Goal: Navigation & Orientation: Find specific page/section

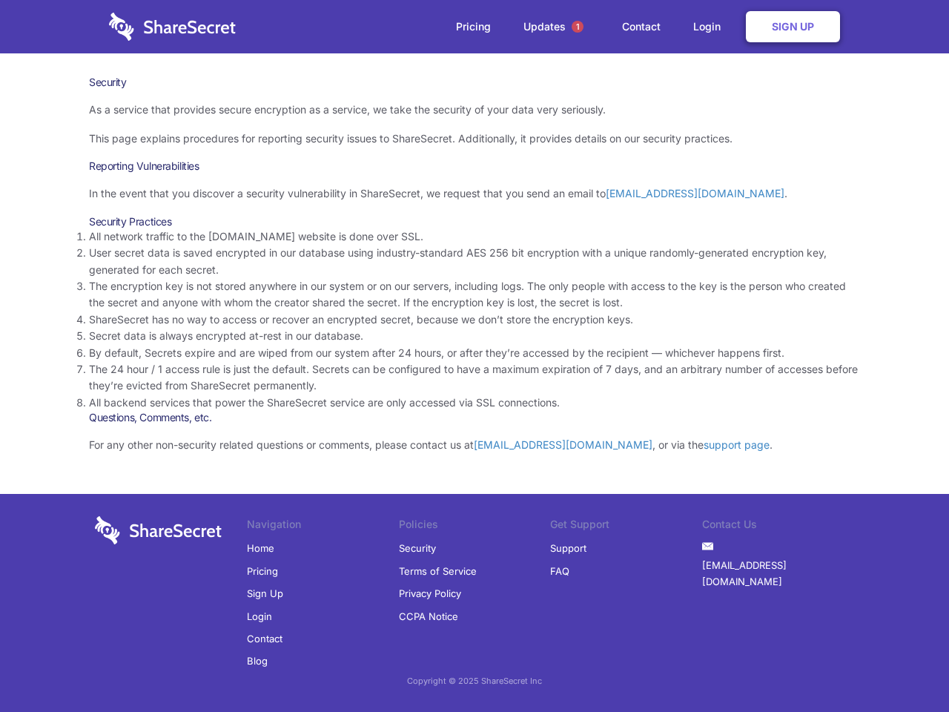
click at [474, 356] on li "By default, Secrets expire and are wiped from our system after 24 hours, or aft…" at bounding box center [474, 353] width 771 height 16
click at [577, 27] on span "1" at bounding box center [577, 27] width 12 height 12
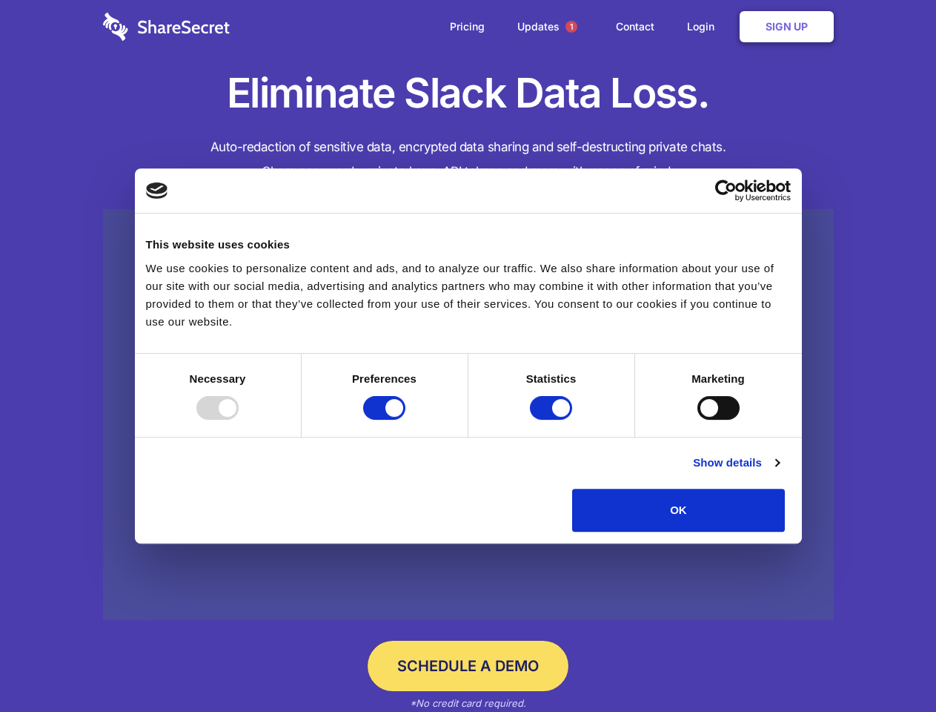
click at [239, 420] on div at bounding box center [217, 408] width 42 height 24
click at [405, 420] on input "Preferences" at bounding box center [384, 408] width 42 height 24
checkbox input "false"
click at [553, 420] on input "Statistics" at bounding box center [551, 408] width 42 height 24
checkbox input "false"
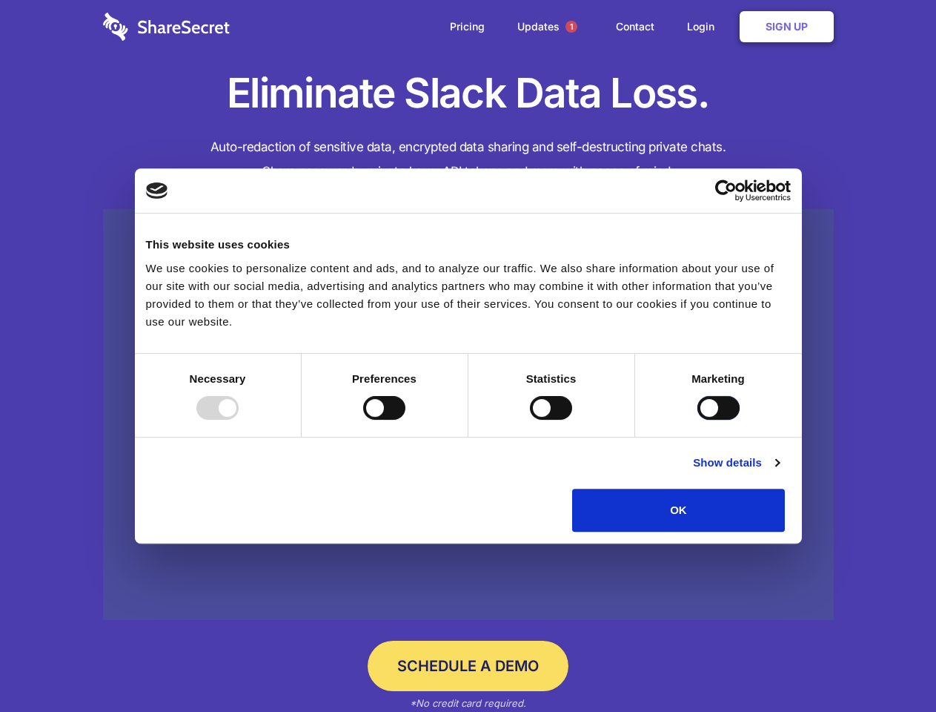
click at [697, 420] on input "Marketing" at bounding box center [718, 408] width 42 height 24
checkbox input "true"
click at [779, 471] on link "Show details" at bounding box center [736, 463] width 86 height 18
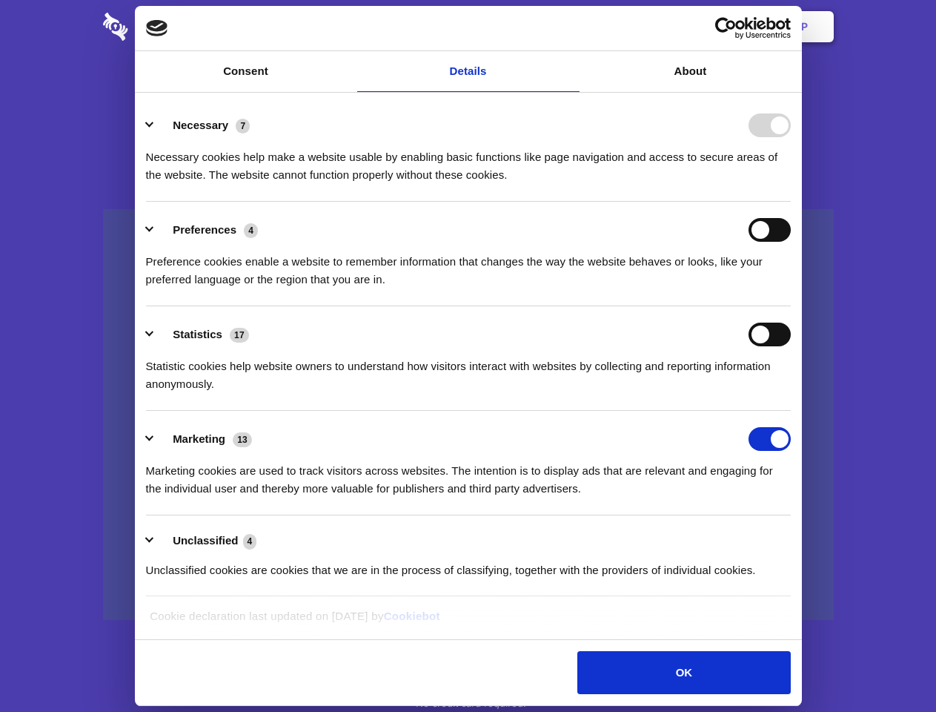
click at [791, 184] on div "Necessary cookies help make a website usable by enabling basic functions like p…" at bounding box center [468, 160] width 645 height 47
click at [571, 27] on span "1" at bounding box center [572, 27] width 12 height 12
